Goal: Task Accomplishment & Management: Manage account settings

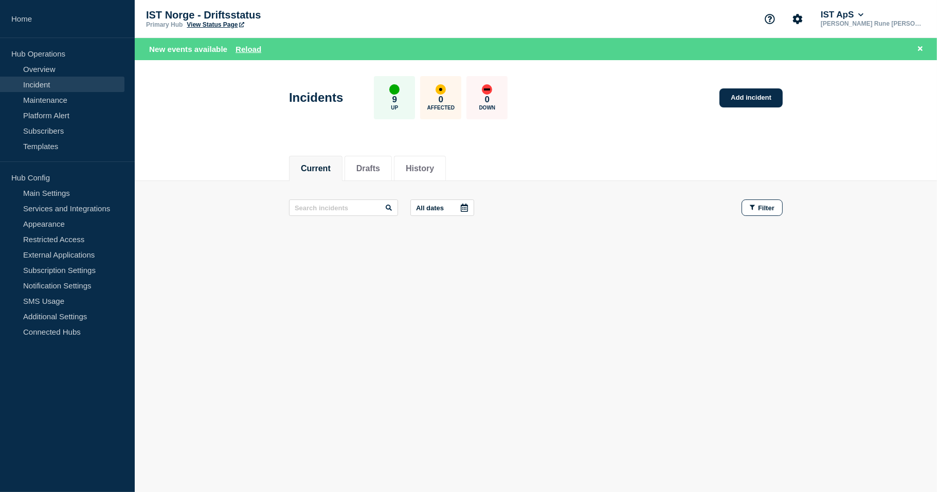
click at [42, 82] on link "Incident" at bounding box center [62, 84] width 124 height 15
click at [245, 52] on button "Reload" at bounding box center [248, 49] width 26 height 9
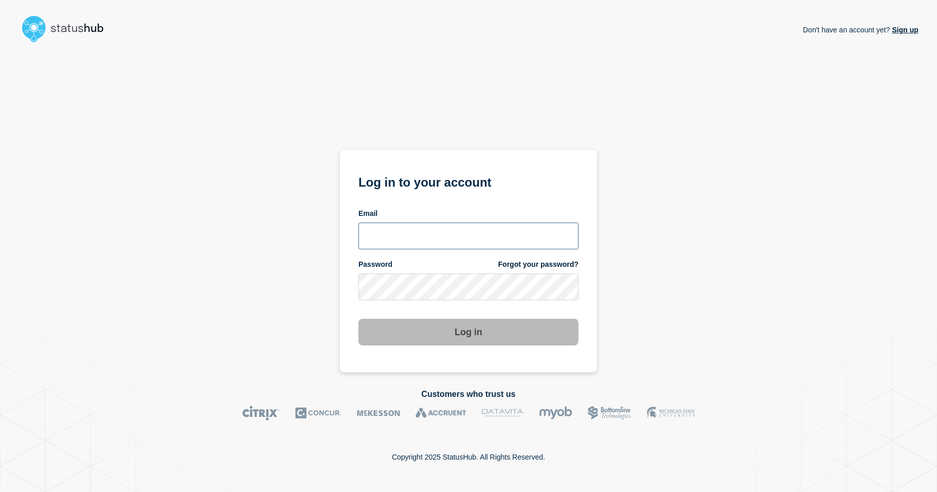
type input "[PERSON_NAME][EMAIL_ADDRESS][PERSON_NAME][DOMAIN_NAME]"
click at [452, 332] on button "Log in" at bounding box center [468, 332] width 220 height 27
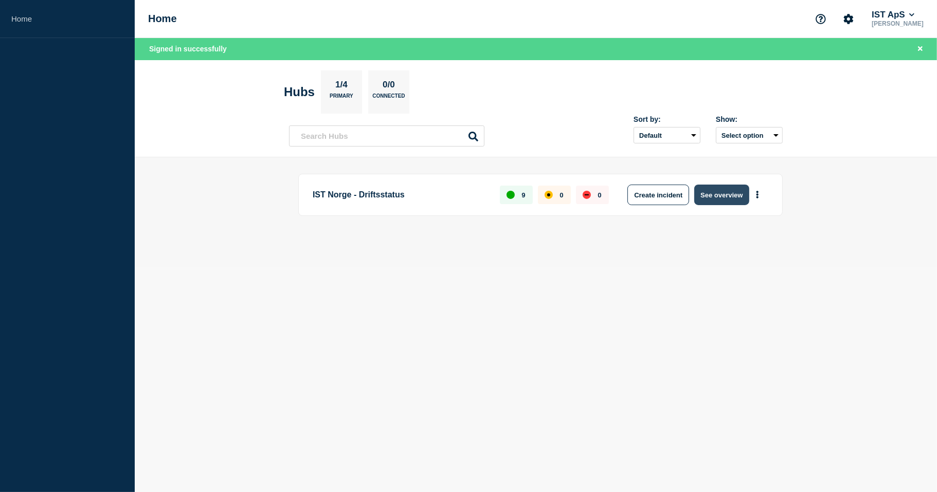
click at [720, 195] on button "See overview" at bounding box center [721, 195] width 54 height 21
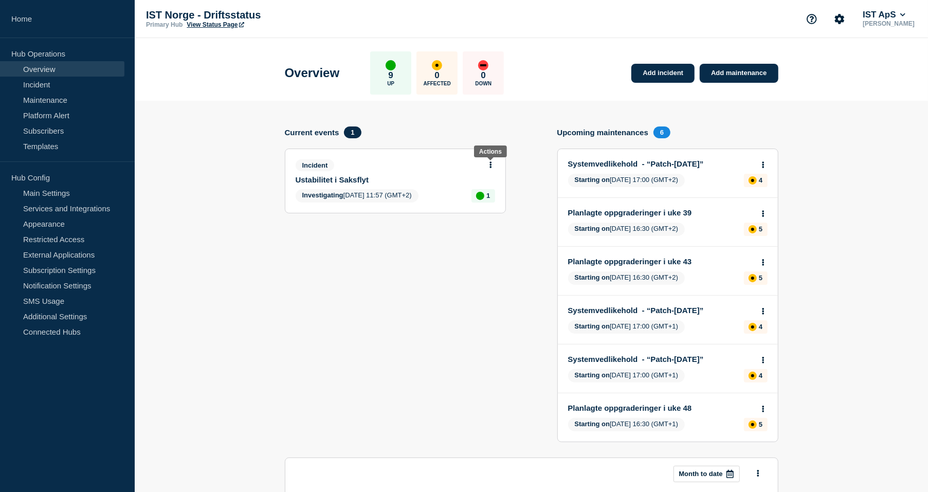
click at [488, 162] on button at bounding box center [490, 165] width 9 height 9
click at [497, 205] on link "Update incident" at bounding box center [491, 202] width 50 height 8
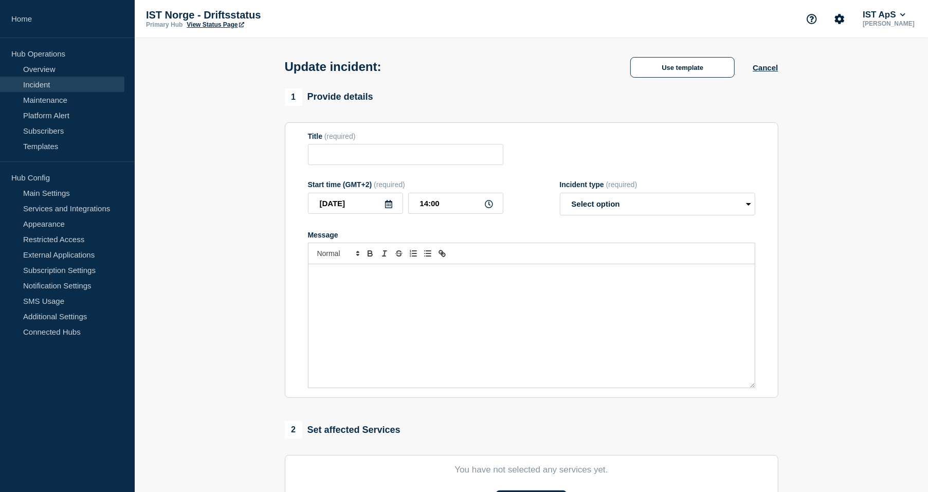
type input "Ustabilitet i Saksflyt"
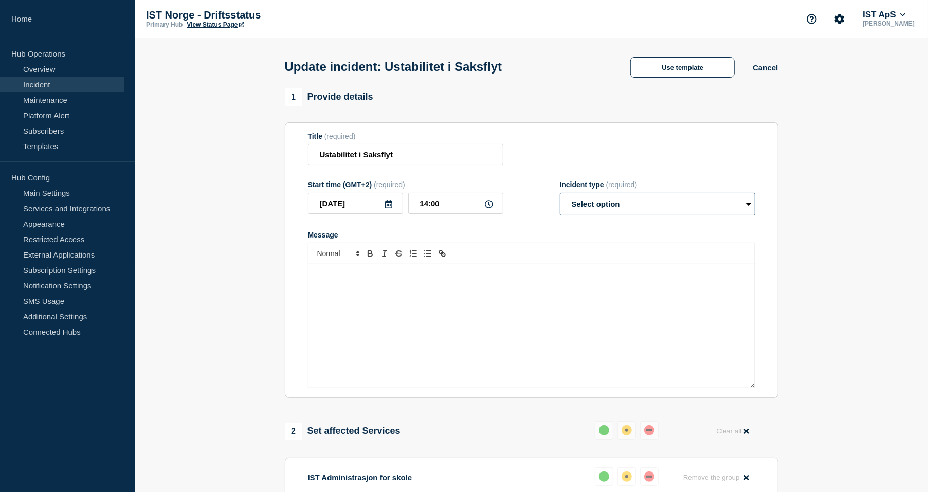
click at [613, 209] on select "Select option Investigating Identified Monitoring Resolved" at bounding box center [657, 204] width 195 height 23
select select "monitoring"
click at [560, 195] on select "Select option Investigating Identified Monitoring Resolved" at bounding box center [657, 204] width 195 height 23
click at [411, 280] on p "Message" at bounding box center [531, 274] width 431 height 9
click at [853, 143] on section "1 Provide details Title (required) Ustabilitet i Saksflyt Start time (GMT+2) (r…" at bounding box center [531, 451] width 793 height 726
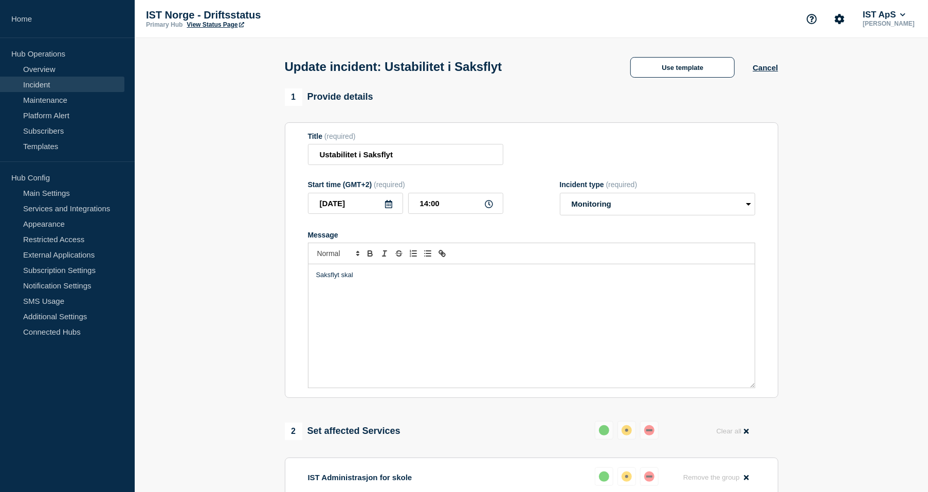
click at [359, 277] on p "Saksflyt skal" at bounding box center [531, 274] width 431 height 9
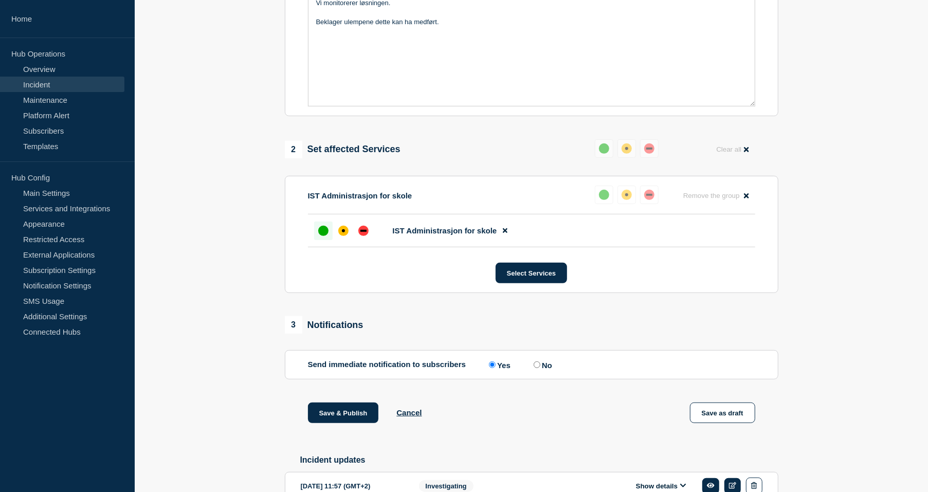
scroll to position [285, 0]
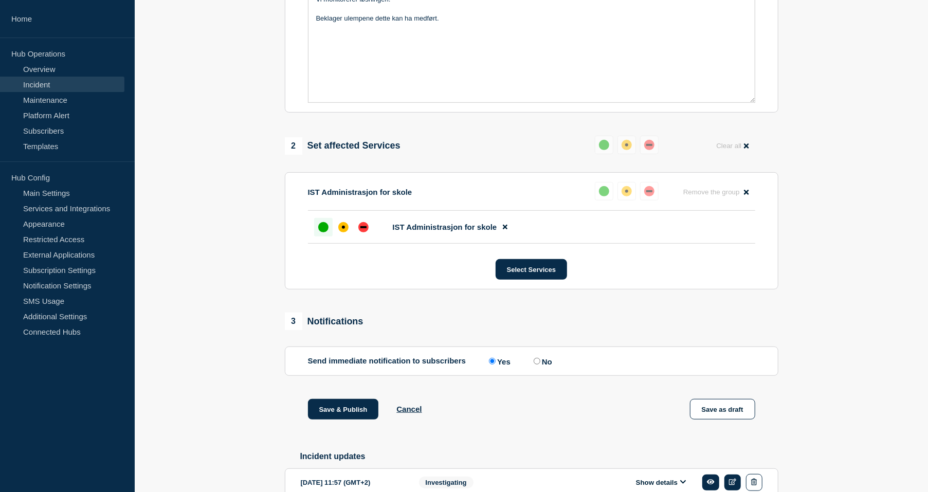
click at [539, 362] on input "No" at bounding box center [537, 361] width 7 height 7
radio input "true"
radio input "false"
click at [339, 408] on button "Save & Publish" at bounding box center [343, 409] width 71 height 21
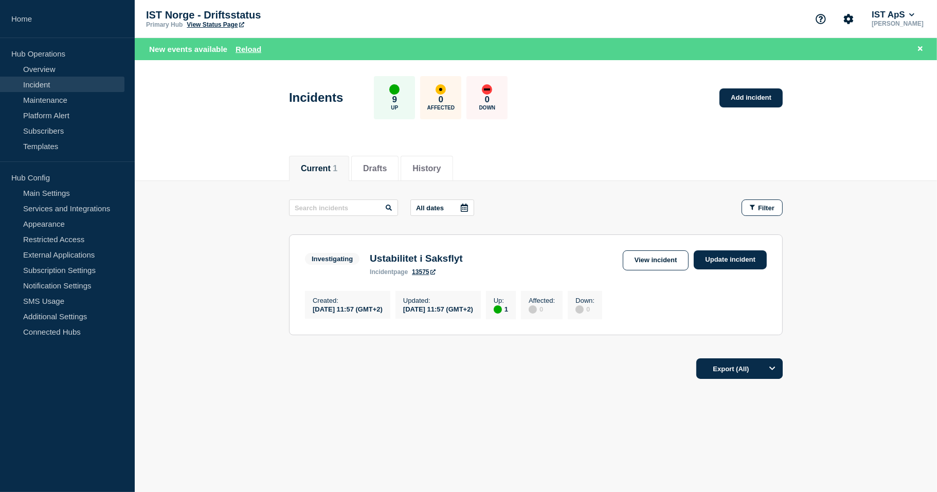
click at [888, 155] on div "Current 1 Drafts History" at bounding box center [536, 162] width 802 height 35
